Goal: Information Seeking & Learning: Learn about a topic

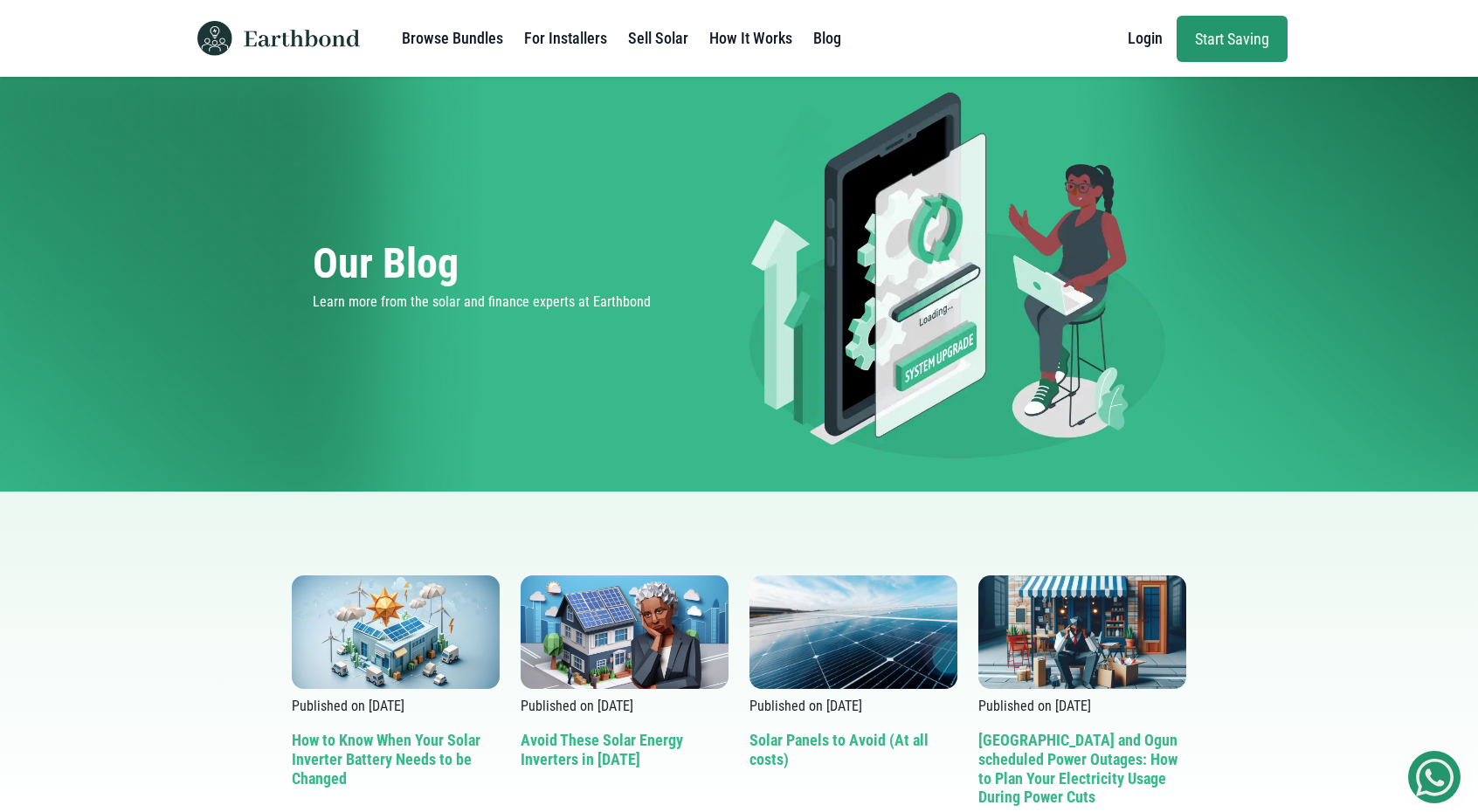
click at [604, 746] on h2 "Avoid These Solar Energy Inverters in [DATE]" at bounding box center [624, 772] width 208 height 83
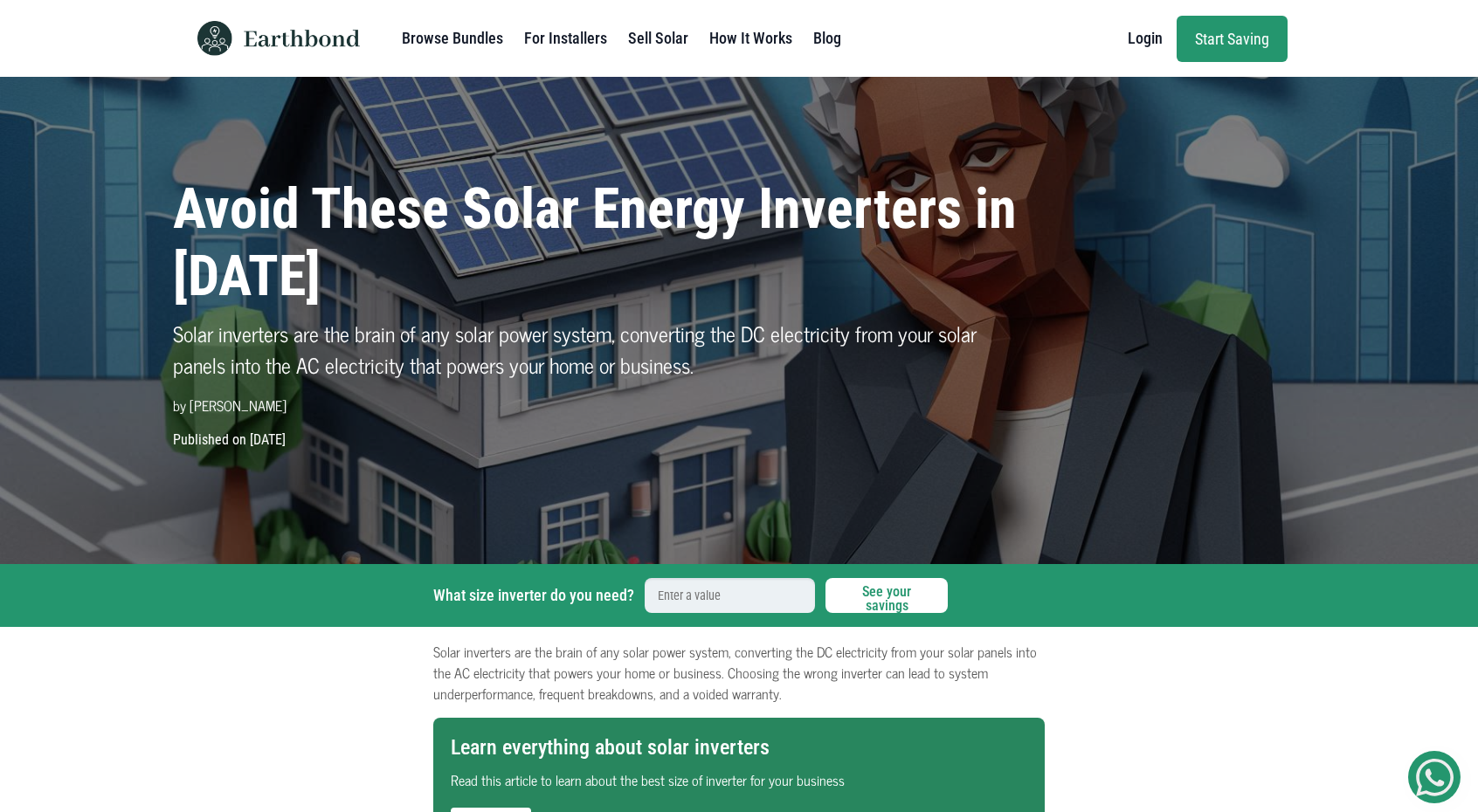
click at [819, 39] on link "Blog" at bounding box center [827, 38] width 28 height 35
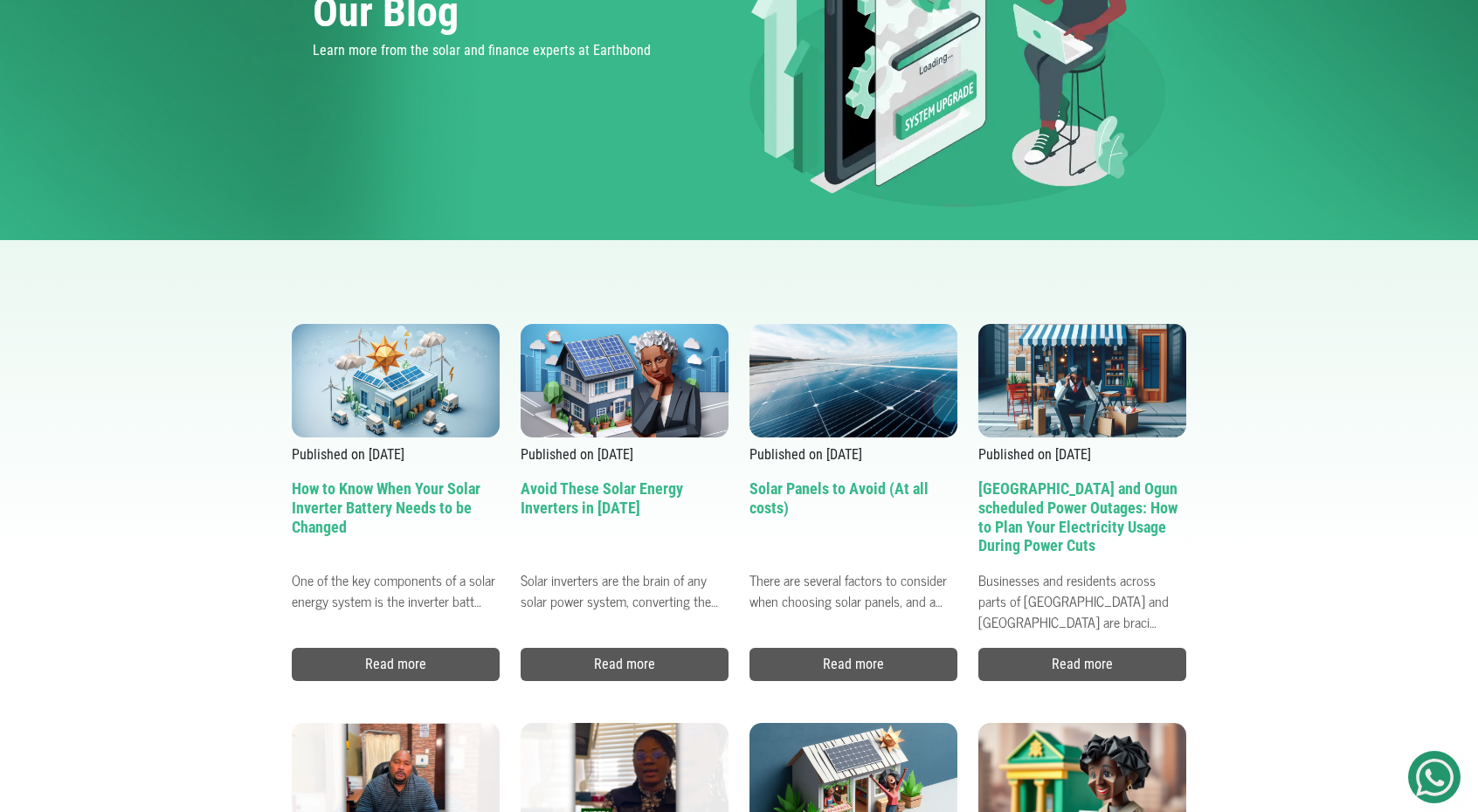
scroll to position [261, 0]
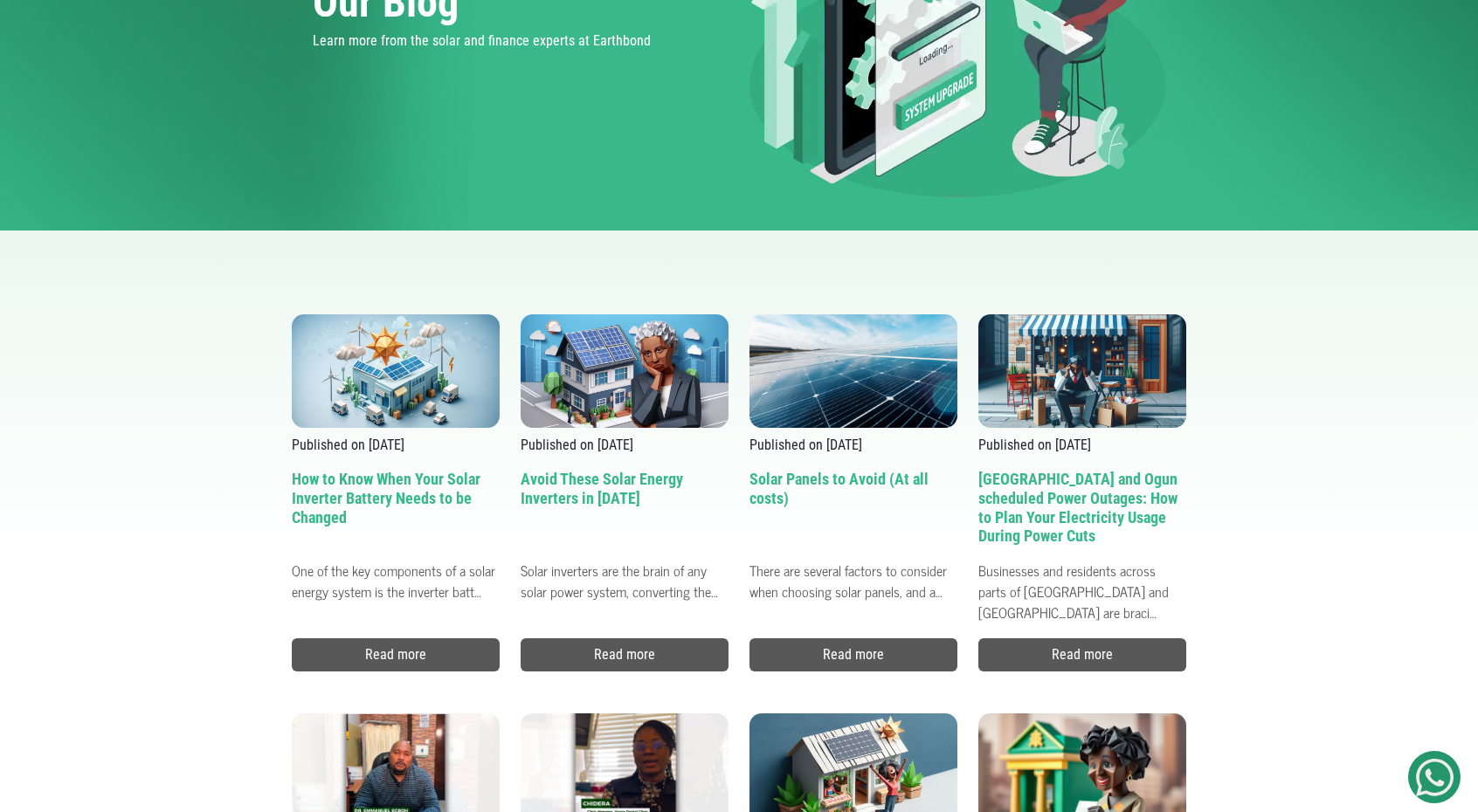
click at [412, 488] on h2 "How to Know When Your Solar Inverter Battery Needs to be Changed" at bounding box center [396, 510] width 208 height 83
click at [1126, 502] on h2 "[GEOGRAPHIC_DATA] and Ogun scheduled Power Outages: How to Plan Your Electricit…" at bounding box center [1083, 510] width 208 height 83
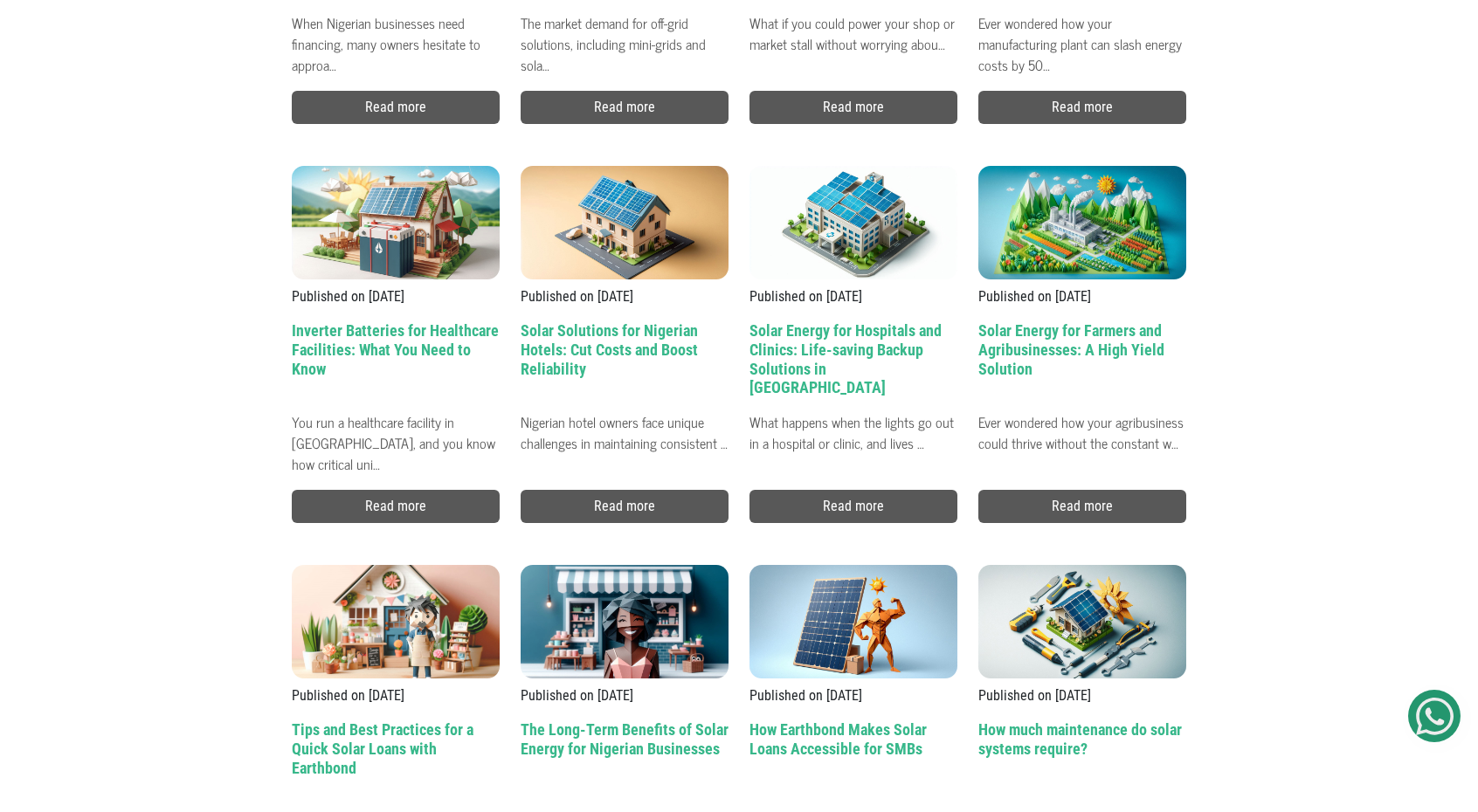
scroll to position [1607, 0]
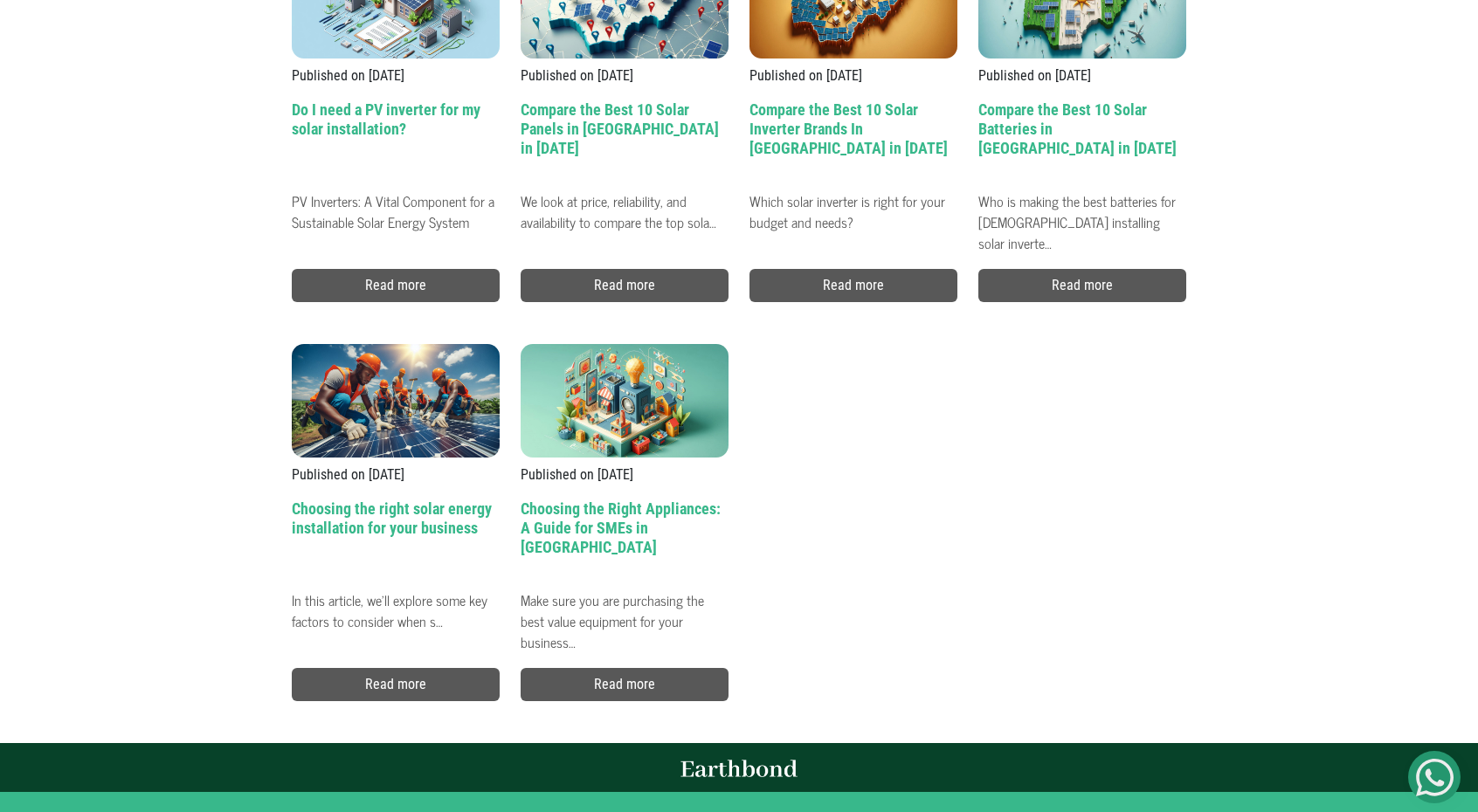
scroll to position [6699, 0]
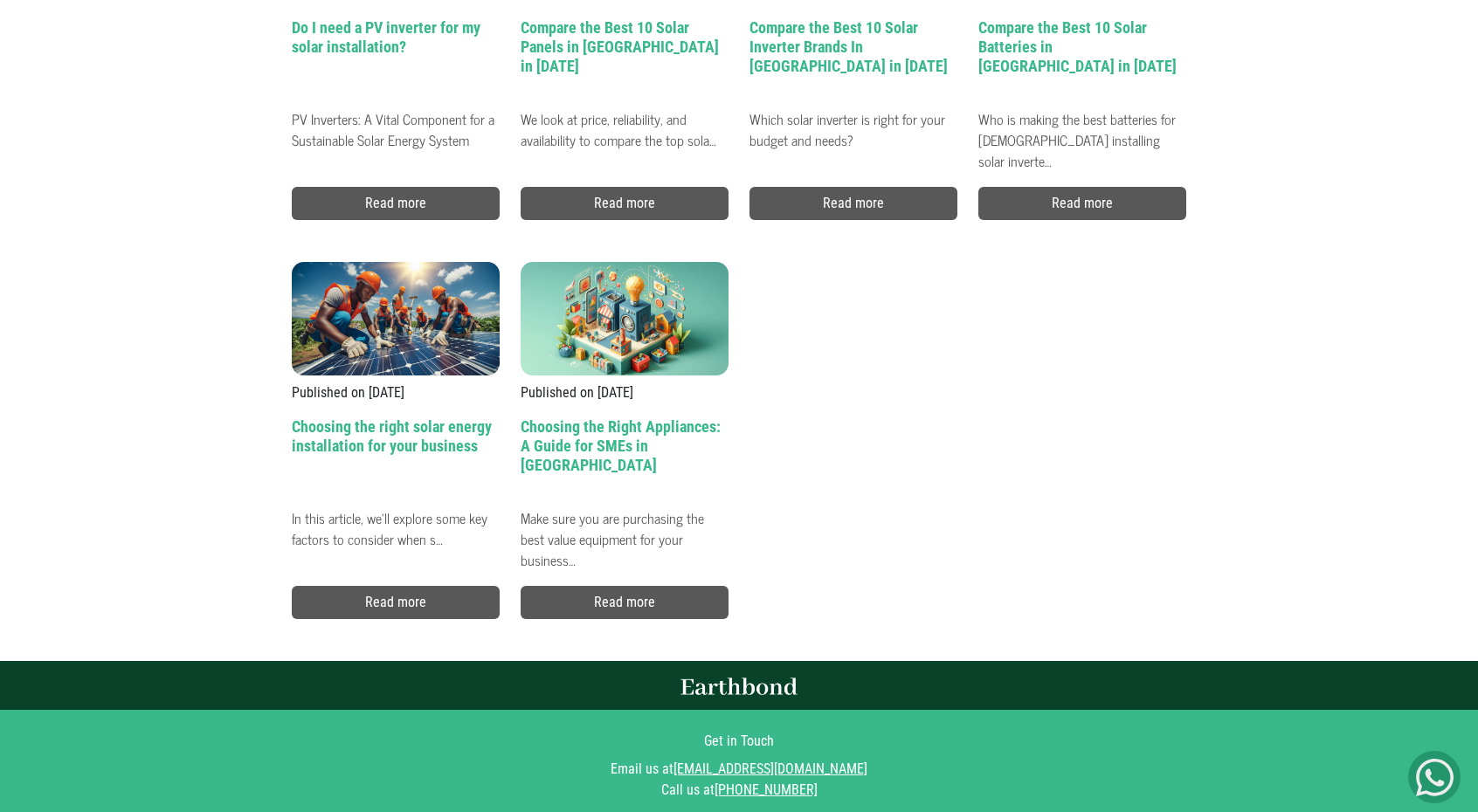
click at [669, 427] on h2 "Choosing the Right Appliances: A Guide for SMEs in Nigeria" at bounding box center [624, 459] width 208 height 83
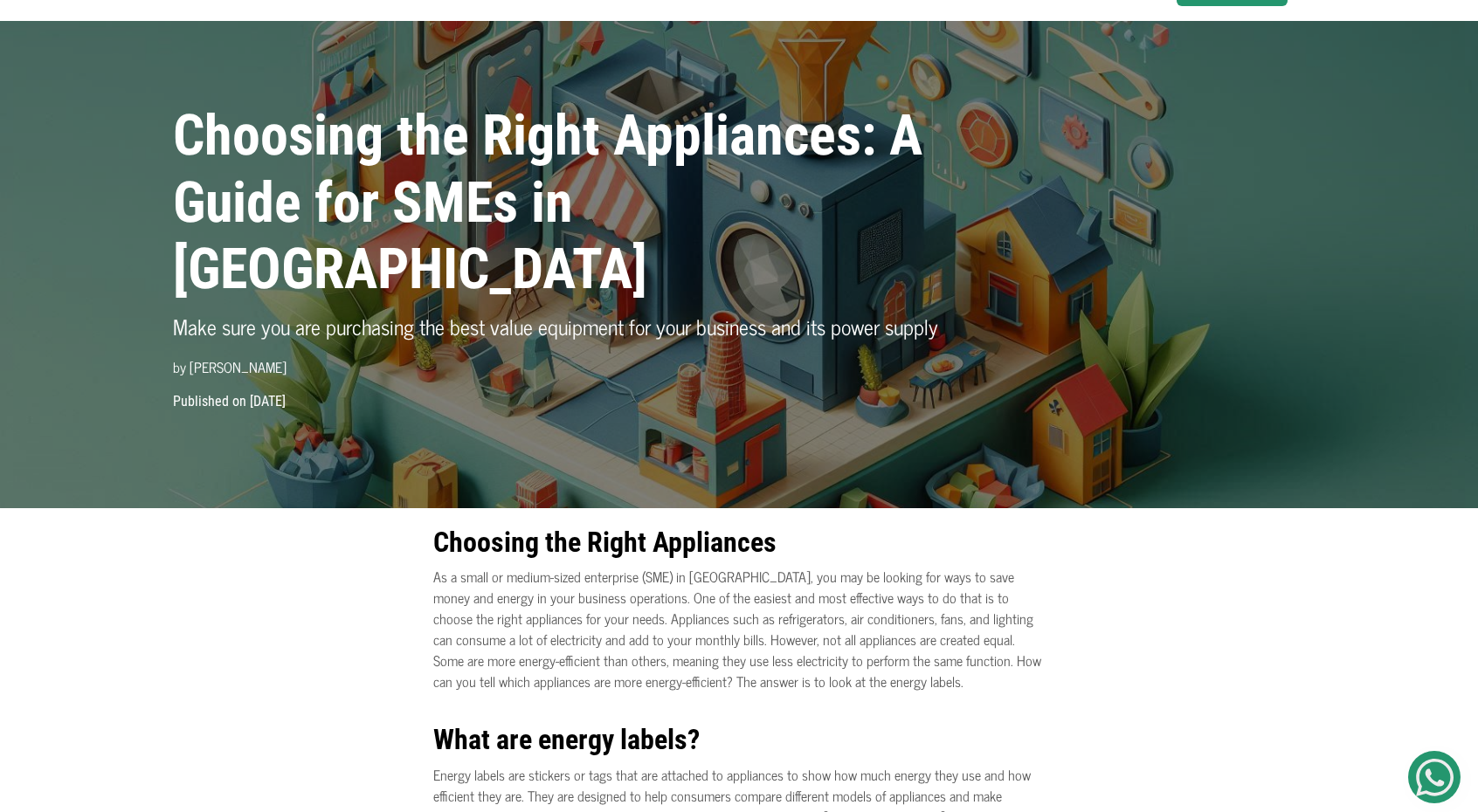
scroll to position [58, 0]
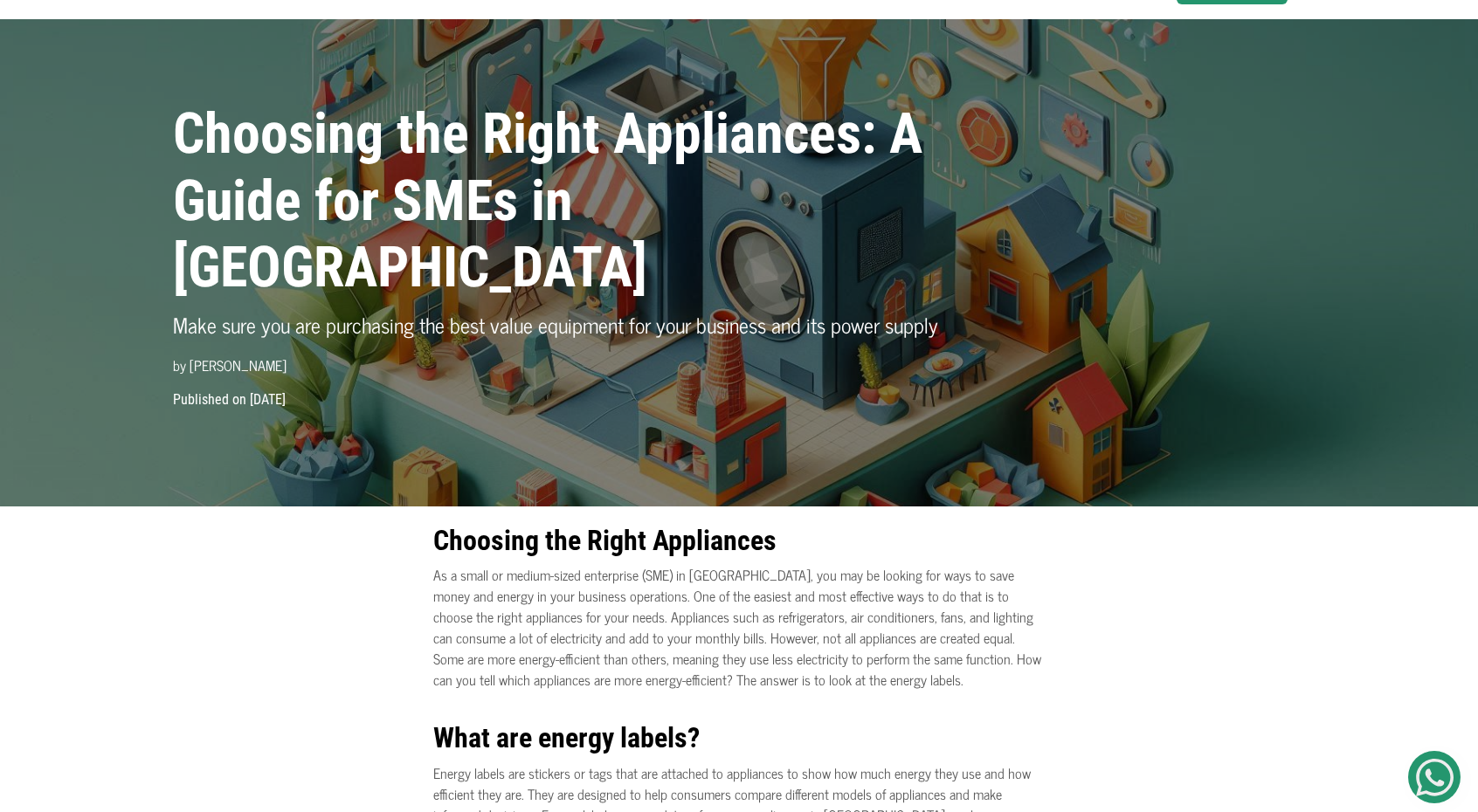
click at [694, 587] on p "As a small or medium-sized enterprise (SME) in Nigeria, you may be looking for …" at bounding box center [739, 627] width 611 height 126
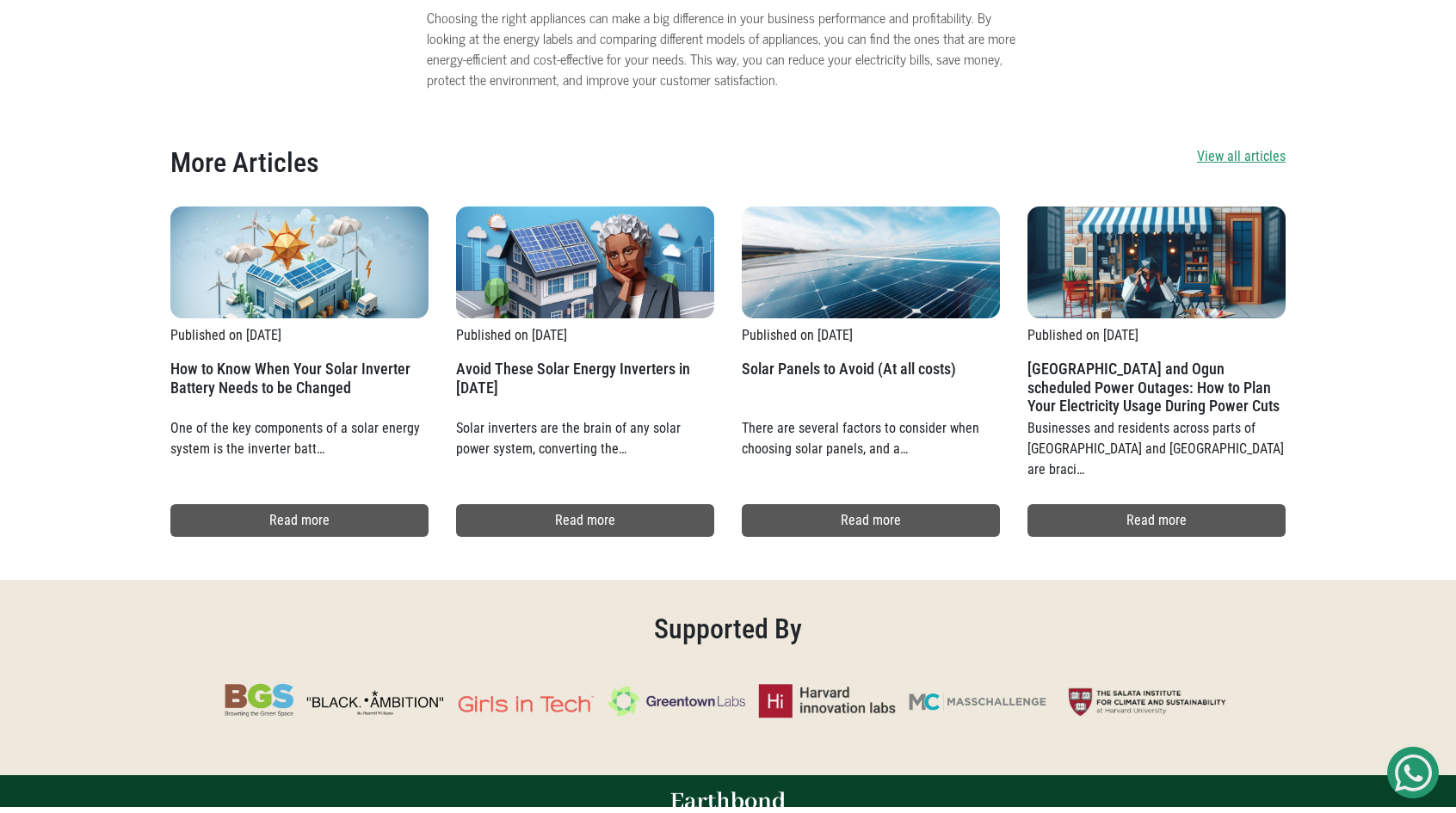
scroll to position [2375, 0]
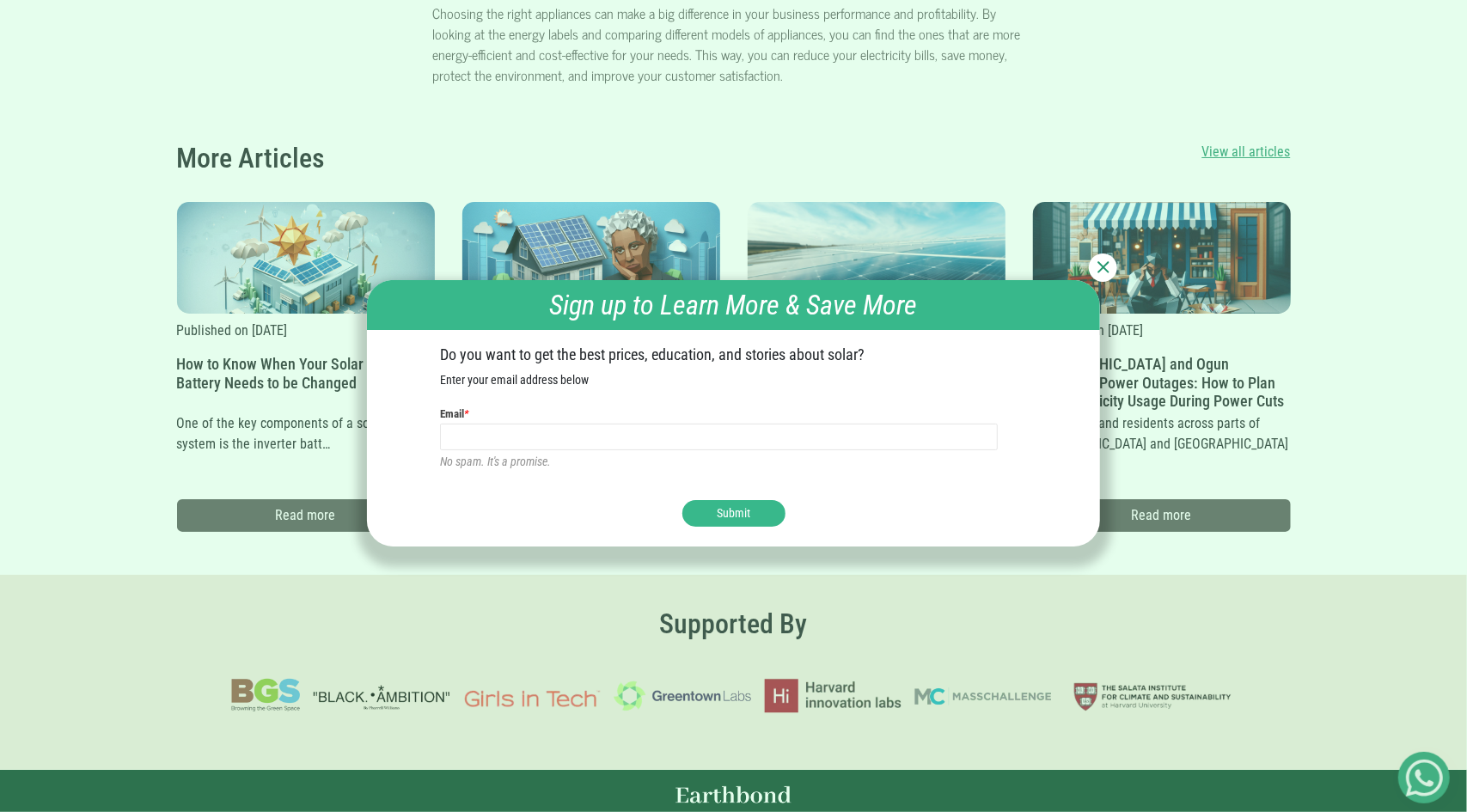
click at [683, 578] on div "Sign up to Learn More & Save More Do you want to get the best prices, education…" at bounding box center [733, 406] width 1467 height 812
click at [1109, 272] on img at bounding box center [1104, 268] width 12 height 12
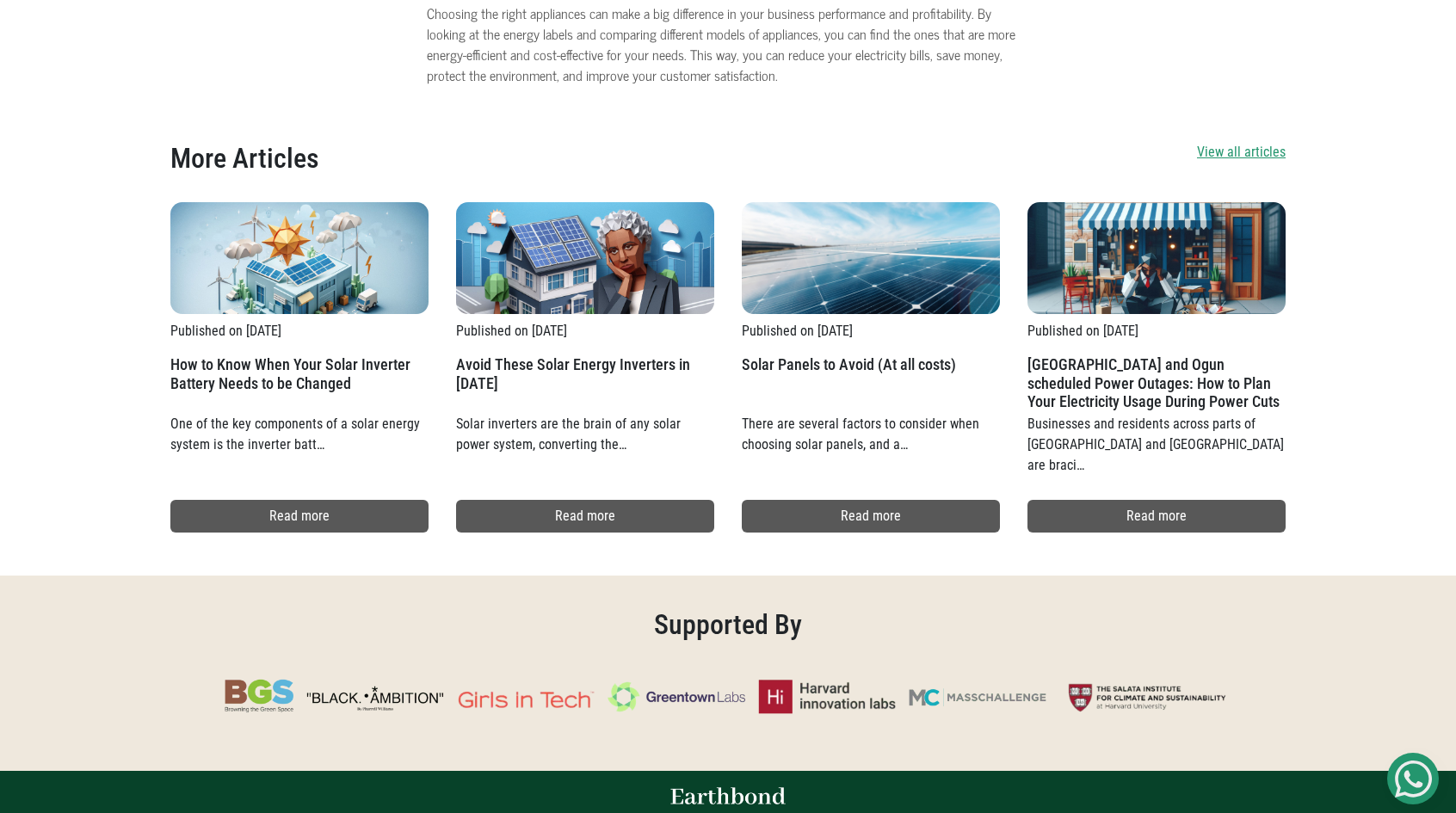
click at [1364, 450] on div "More Articles View all articles Published on 24/08/25 How to Know When Your Sol…" at bounding box center [728, 337] width 1456 height 476
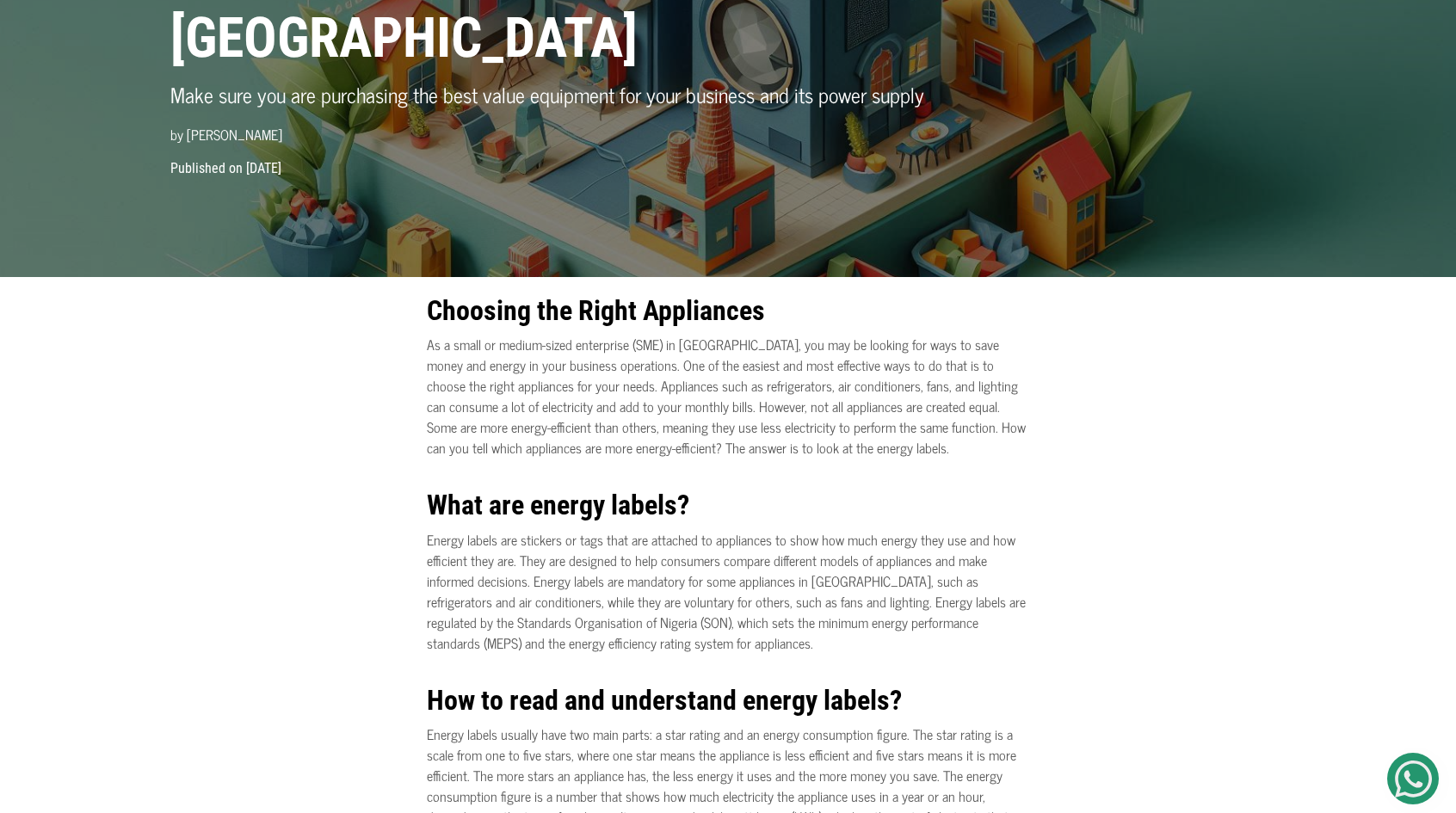
scroll to position [0, 0]
